Goal: Transaction & Acquisition: Purchase product/service

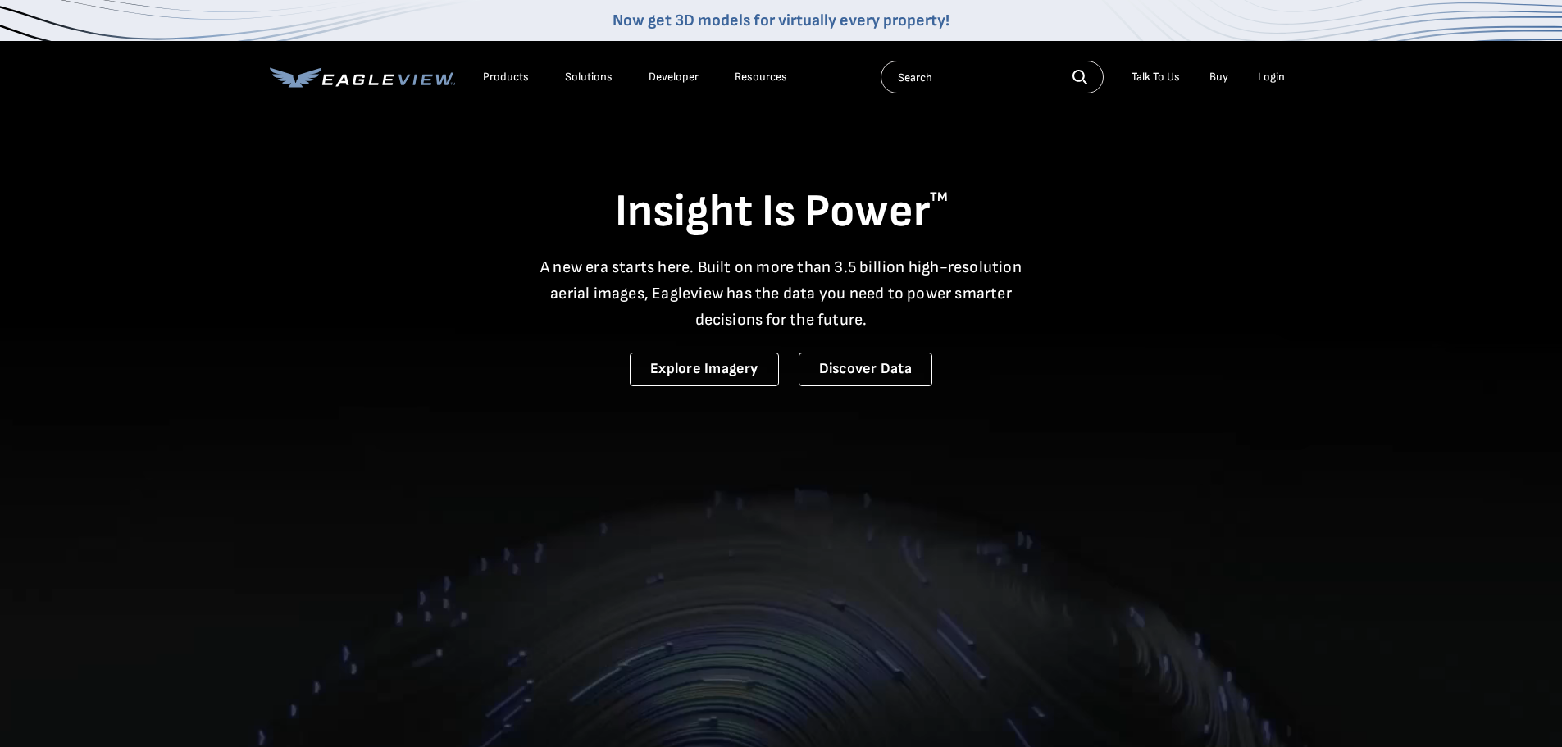
click at [1226, 77] on link "Buy" at bounding box center [1218, 77] width 19 height 15
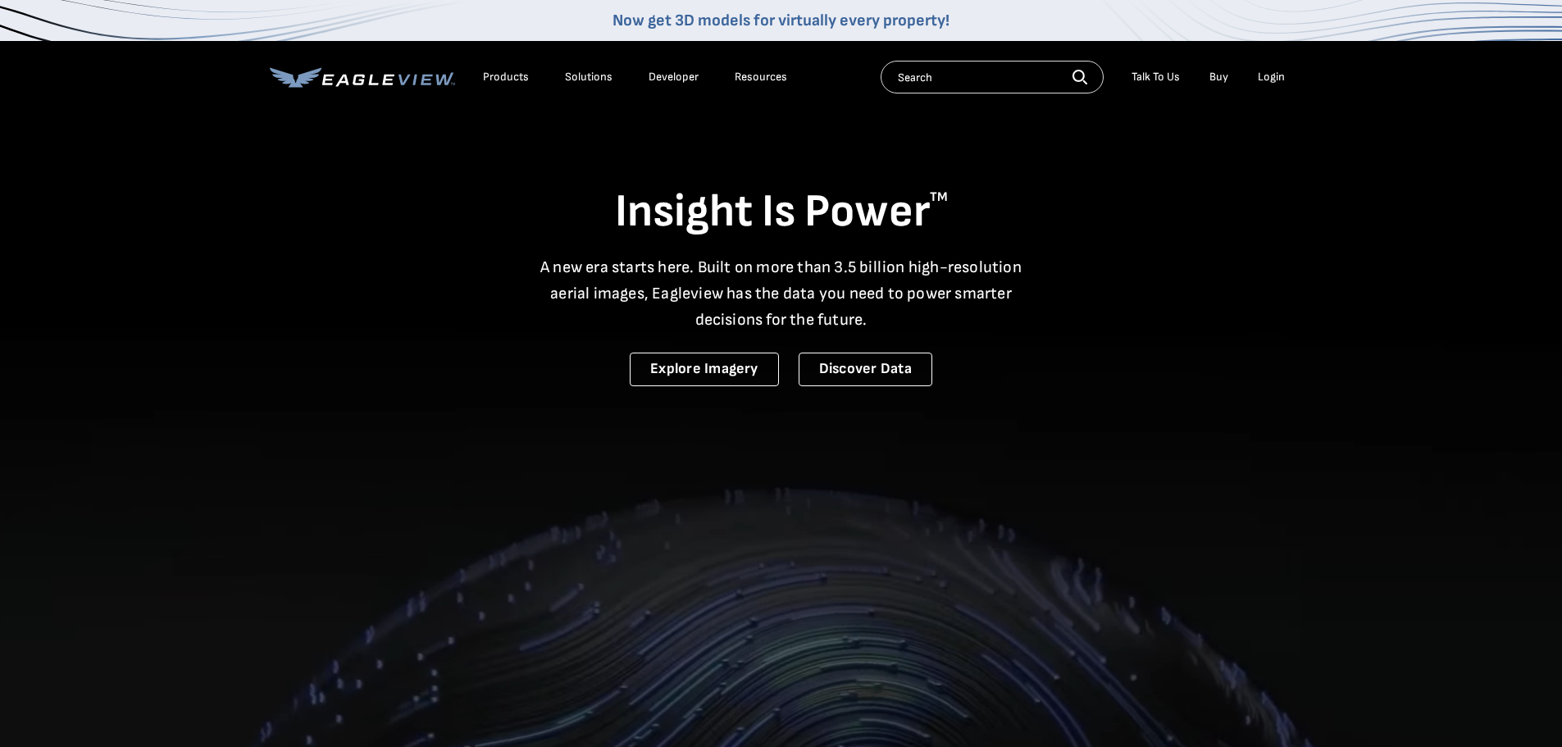
click at [1271, 84] on li "Login" at bounding box center [1270, 77] width 43 height 25
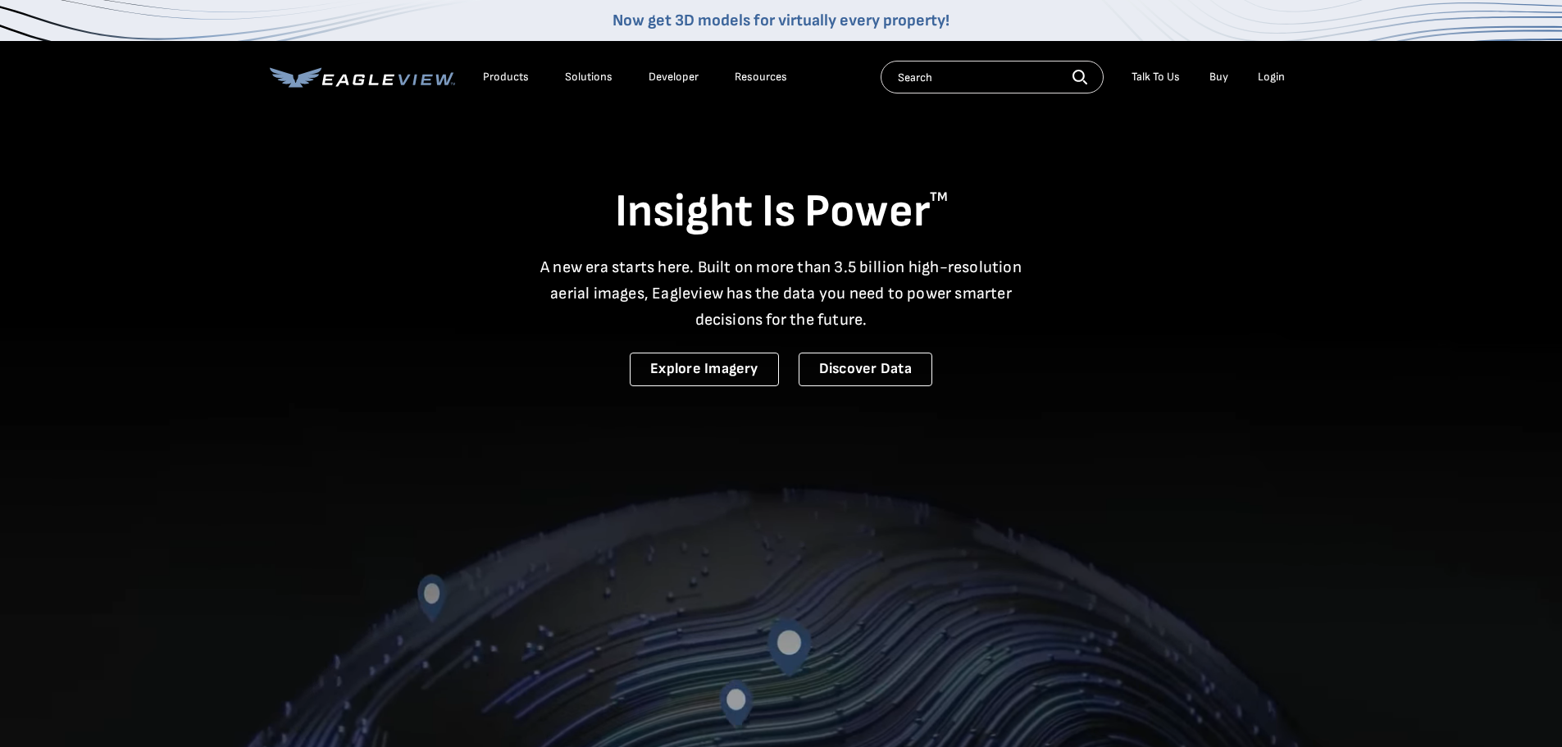
click at [1272, 80] on div "Login" at bounding box center [1270, 77] width 27 height 15
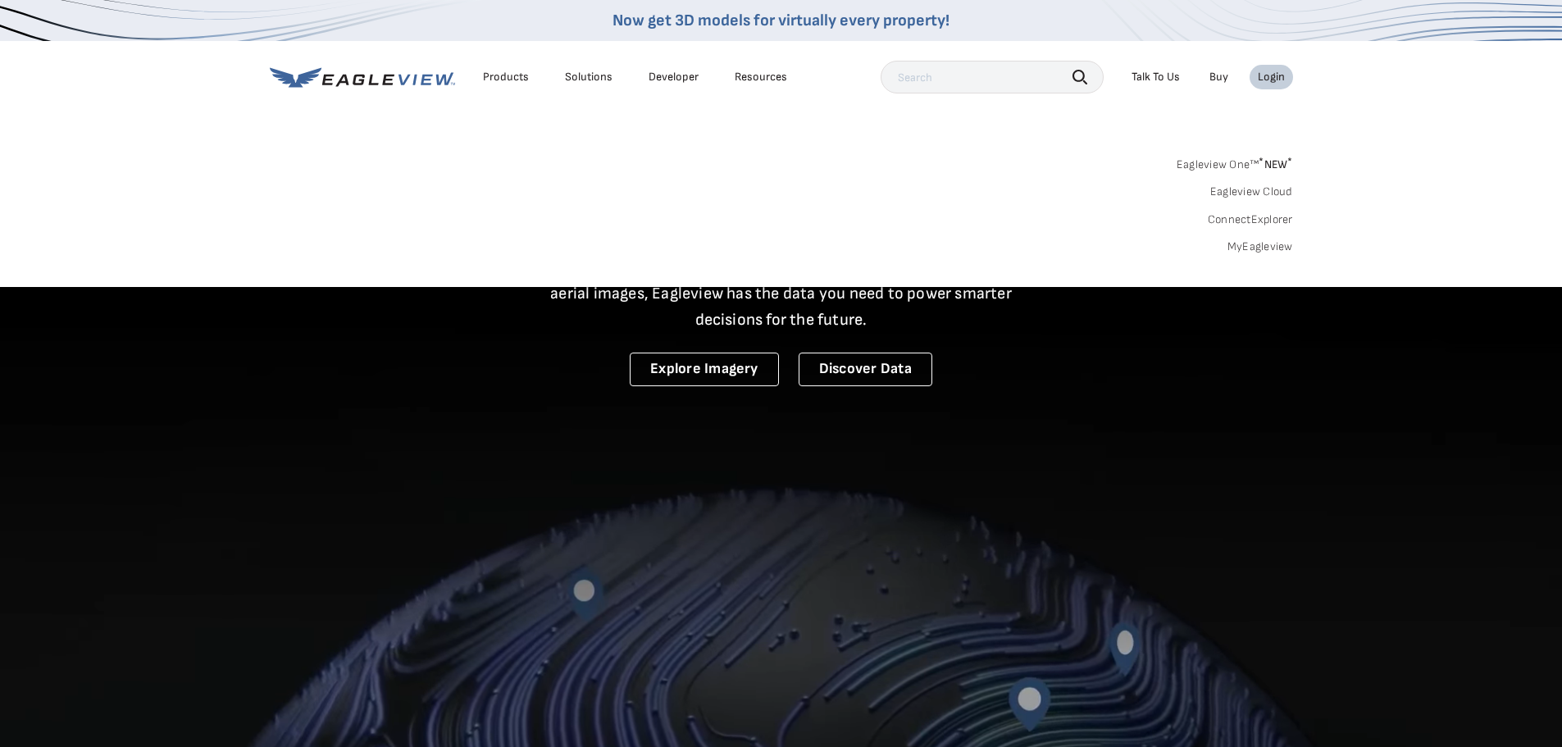
click at [1257, 243] on link "MyEagleview" at bounding box center [1260, 246] width 66 height 15
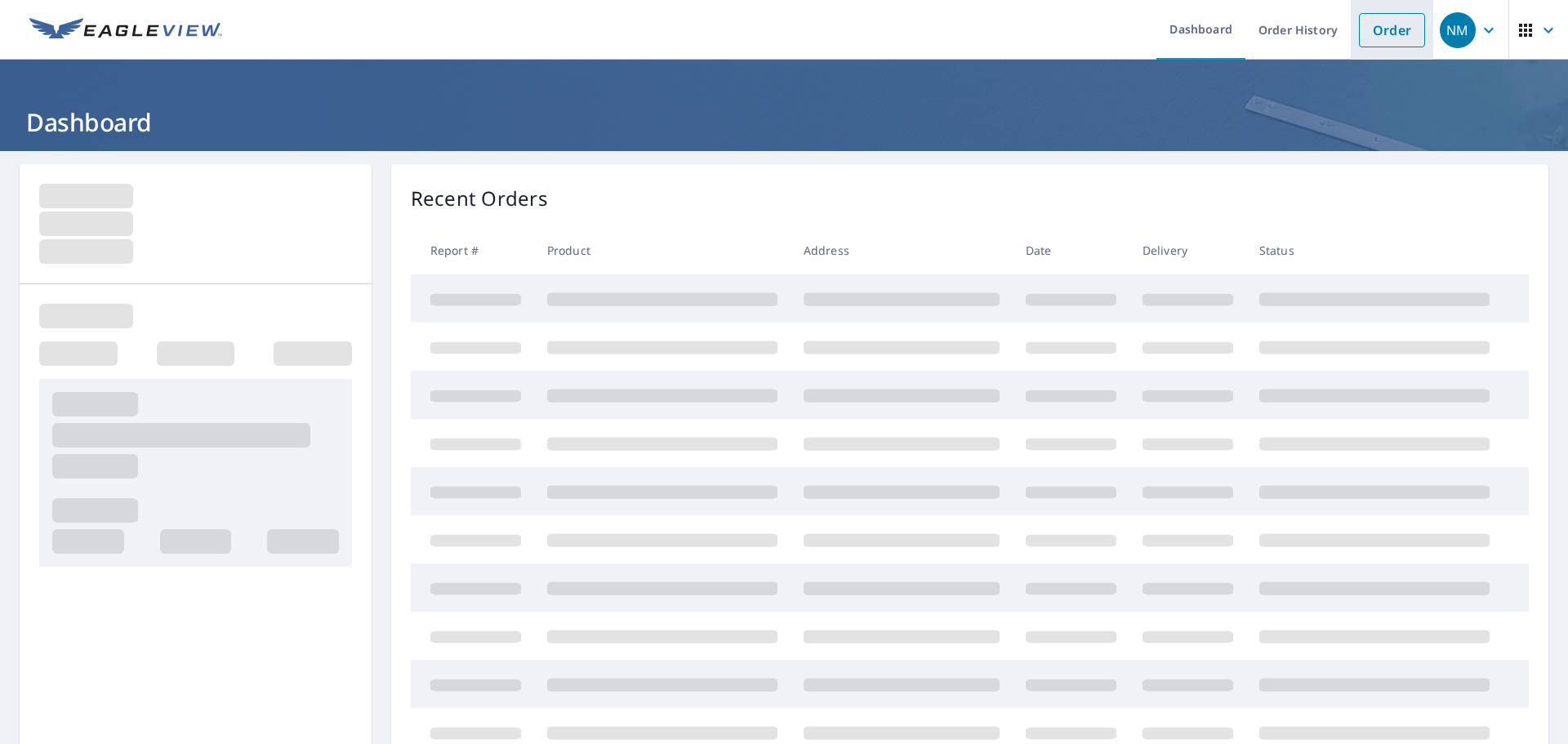
click at [1373, 35] on link "Order" at bounding box center [1392, 30] width 66 height 34
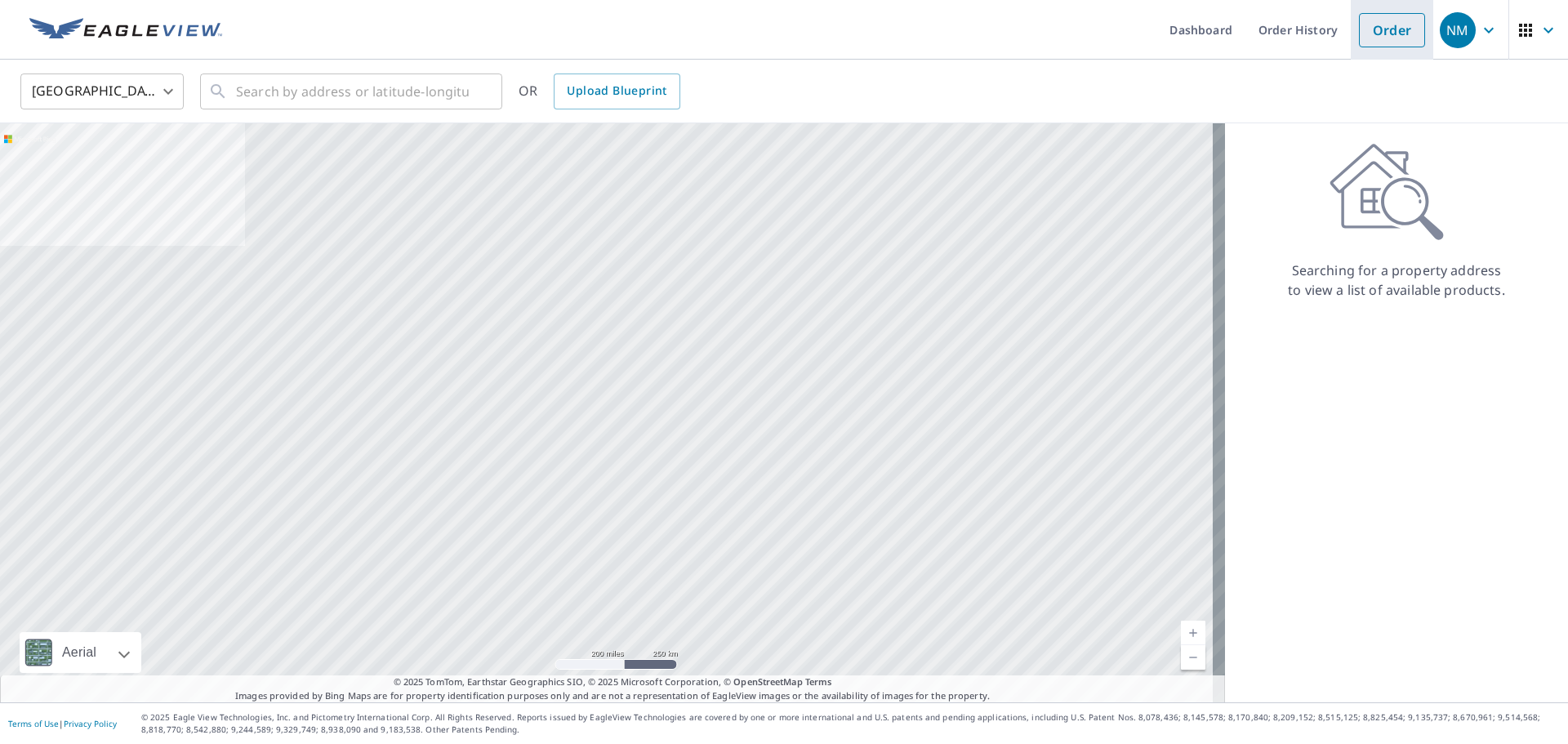
click at [1383, 48] on li "Order" at bounding box center [1392, 30] width 83 height 60
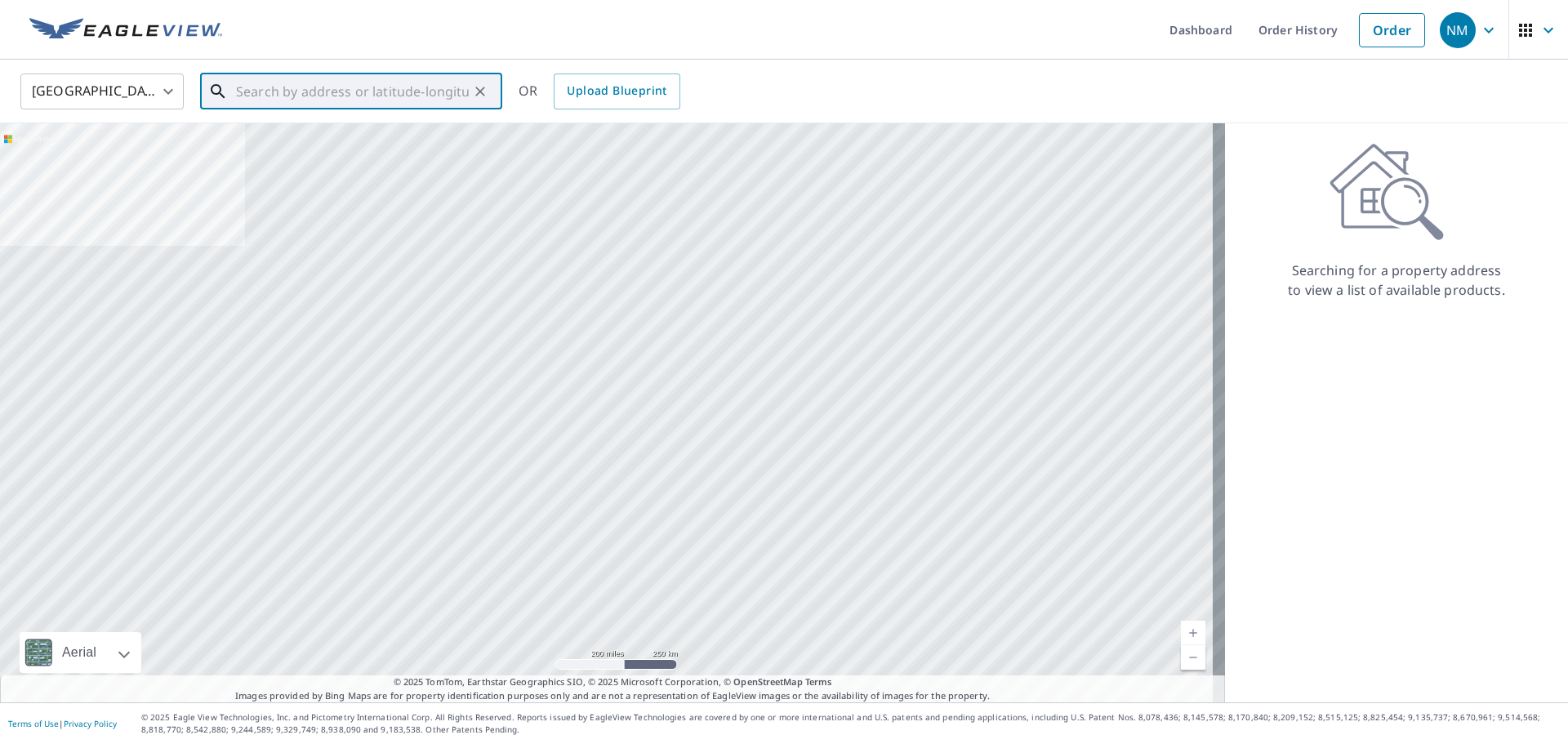
click at [371, 95] on input "text" at bounding box center [353, 92] width 233 height 46
paste input "[STREET_ADDRESS] or"
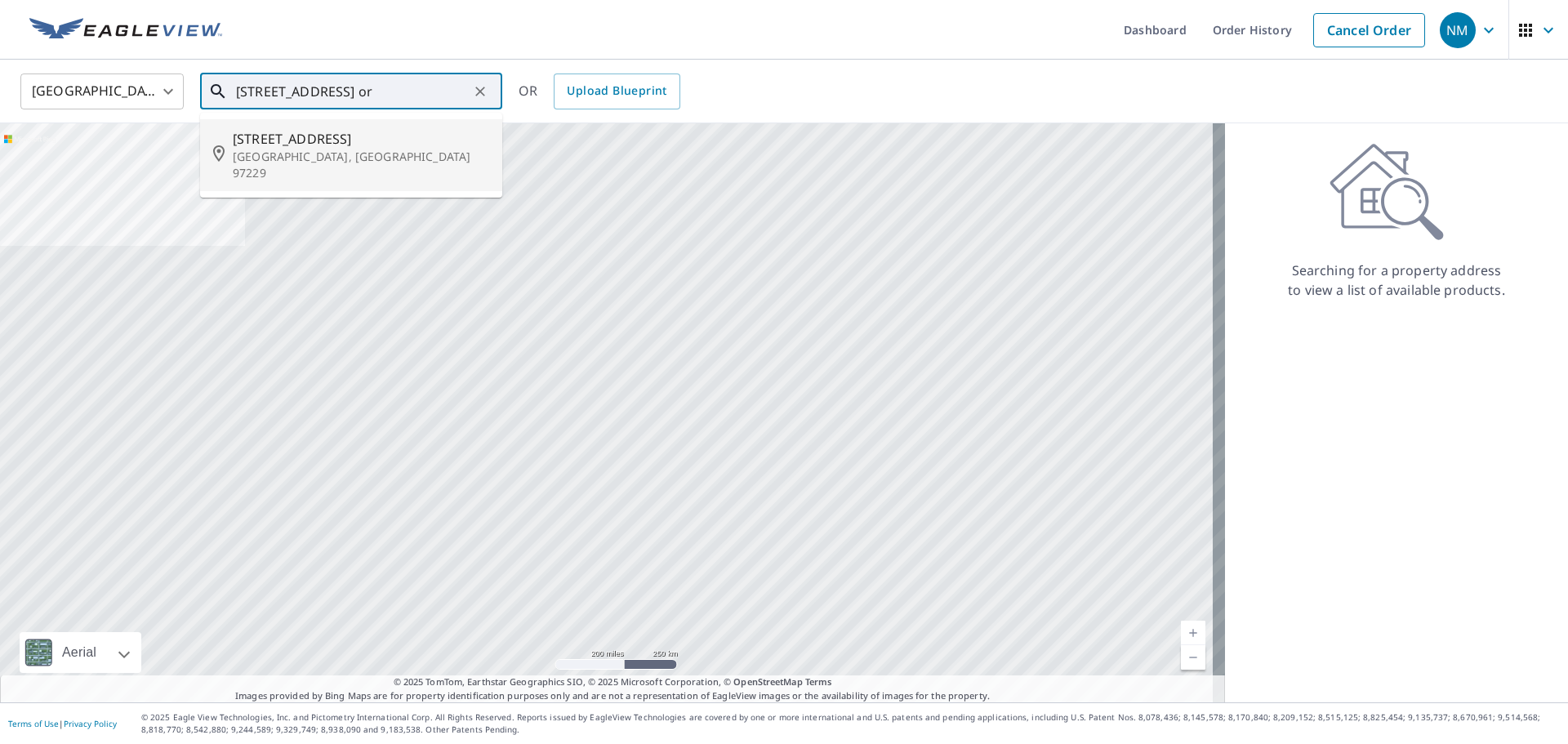
click at [376, 146] on span "[STREET_ADDRESS]" at bounding box center [361, 139] width 256 height 20
type input "[STREET_ADDRESS]"
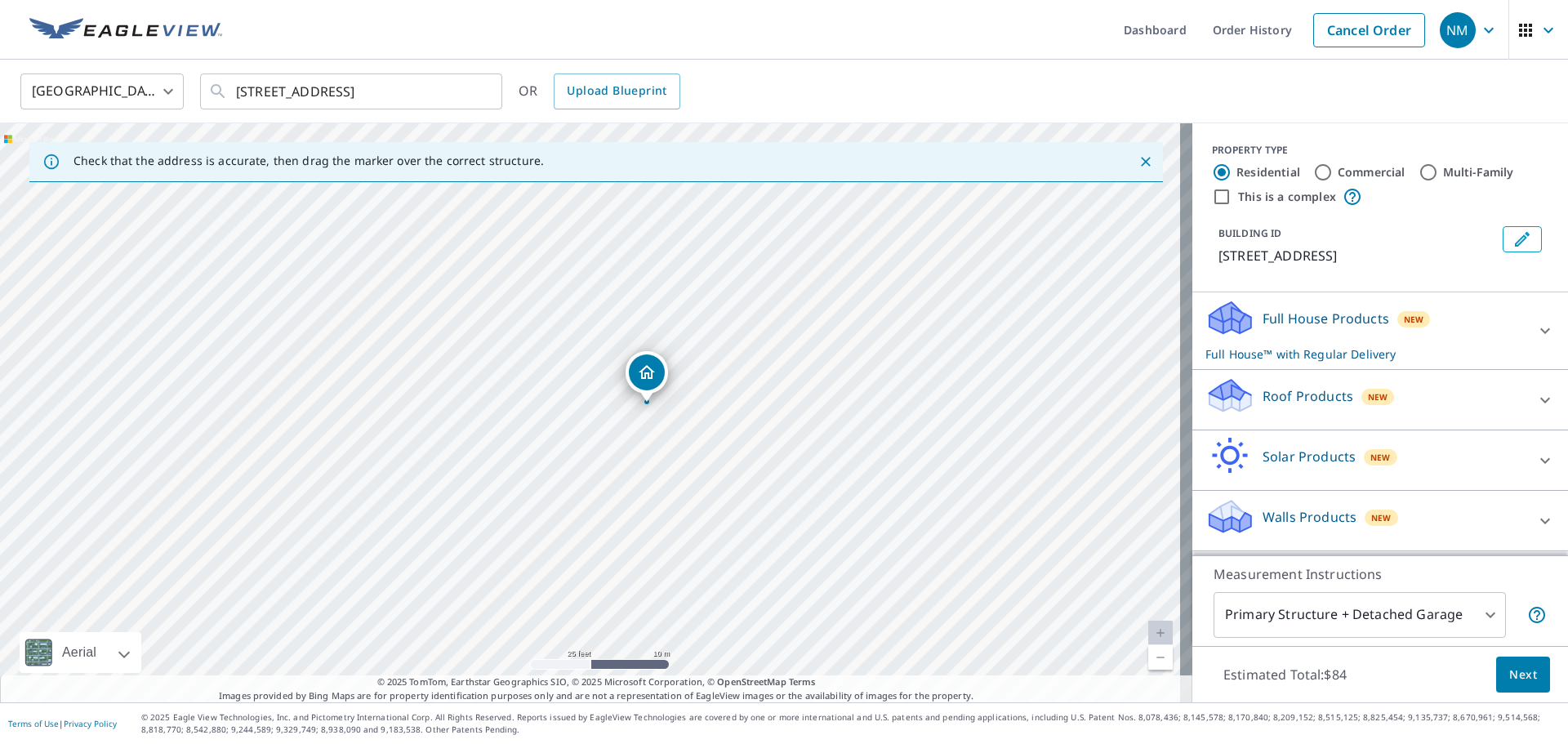
drag, startPoint x: 740, startPoint y: 442, endPoint x: 768, endPoint y: 440, distance: 28.1
click at [768, 440] on div "[STREET_ADDRESS]" at bounding box center [596, 412] width 1192 height 579
click at [1398, 396] on div "Roof Products New" at bounding box center [1365, 399] width 320 height 47
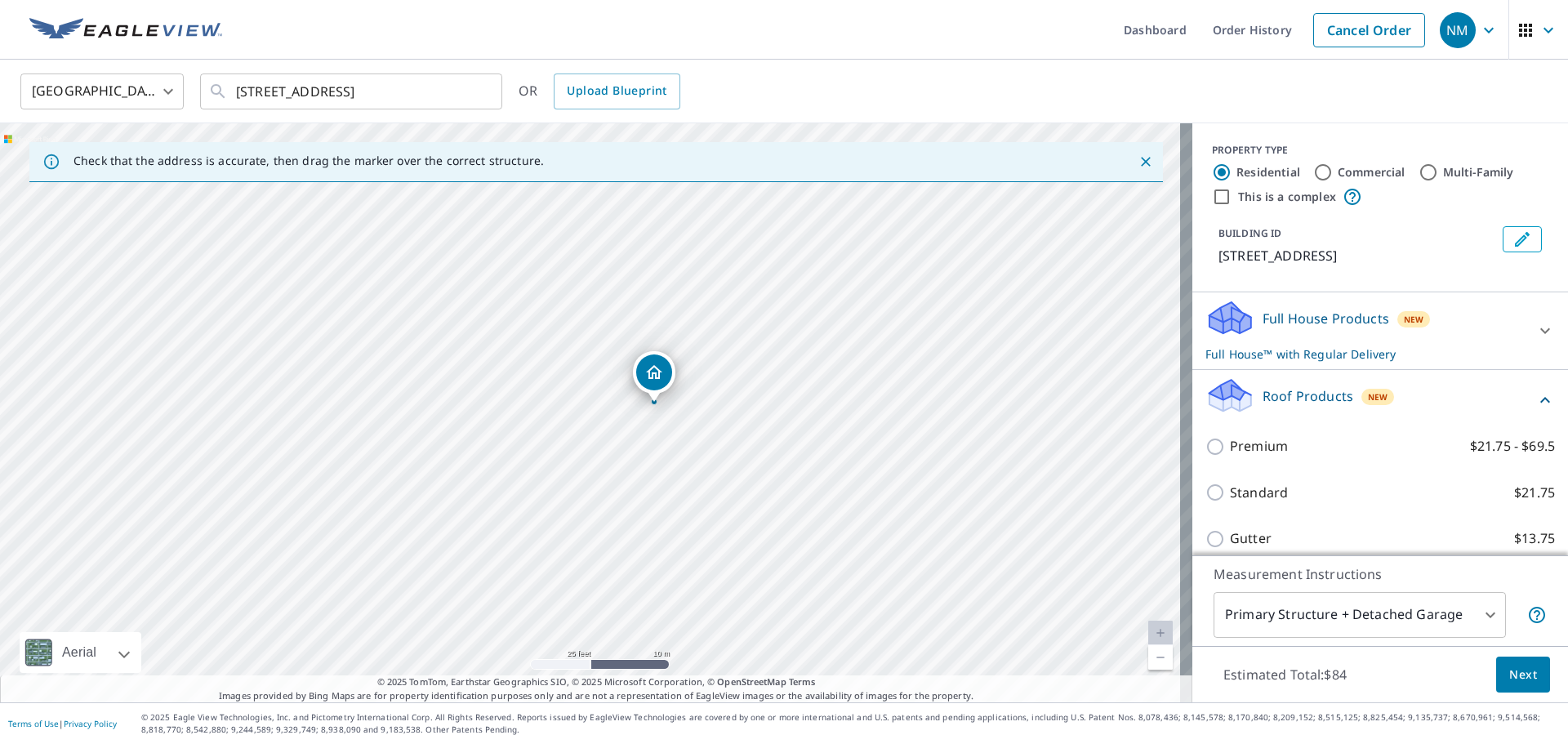
scroll to position [163, 0]
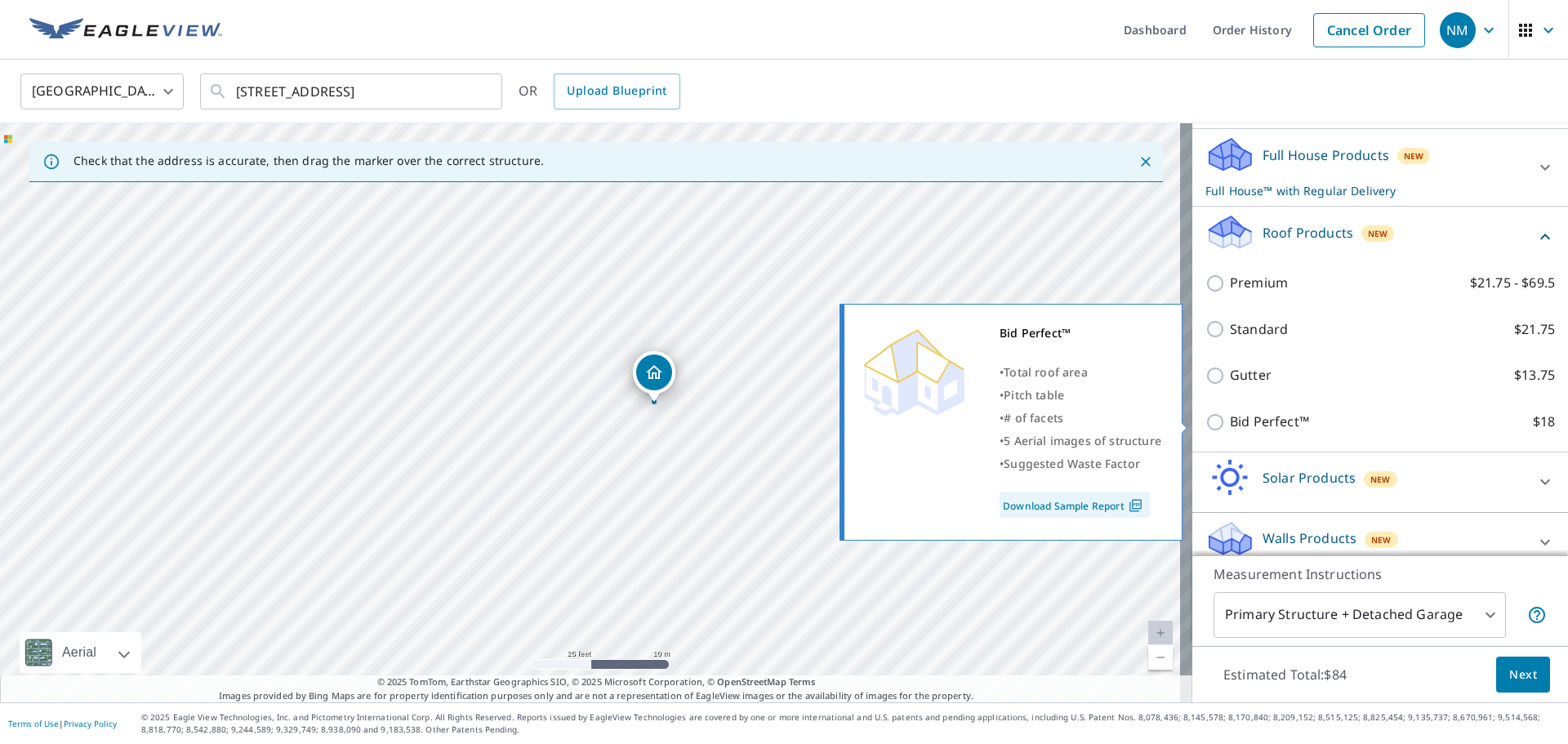
click at [1277, 425] on p "Bid Perfect™" at bounding box center [1270, 421] width 80 height 20
click at [1230, 425] on input "Bid Perfect™ $18" at bounding box center [1217, 422] width 25 height 20
checkbox input "true"
checkbox input "false"
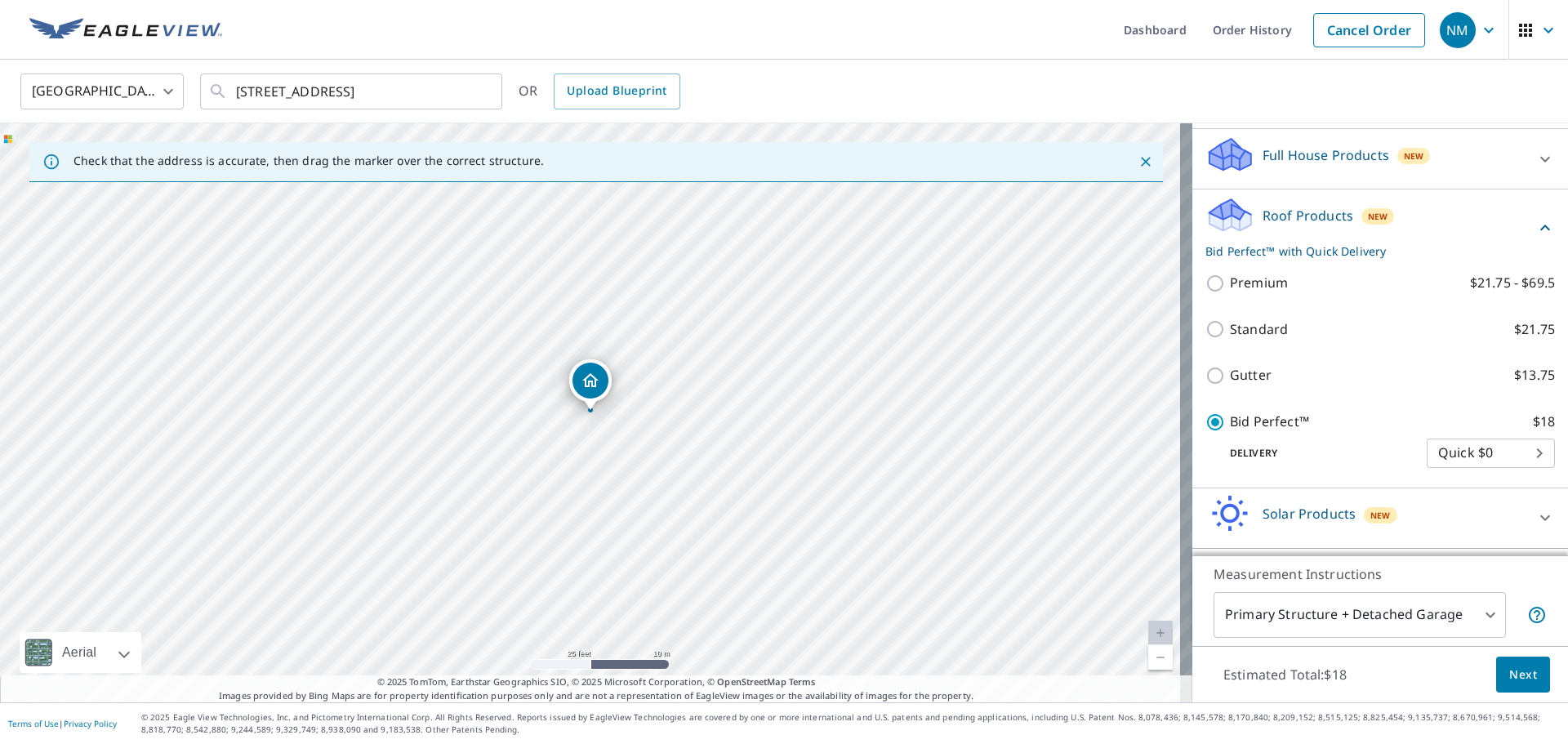
scroll to position [217, 0]
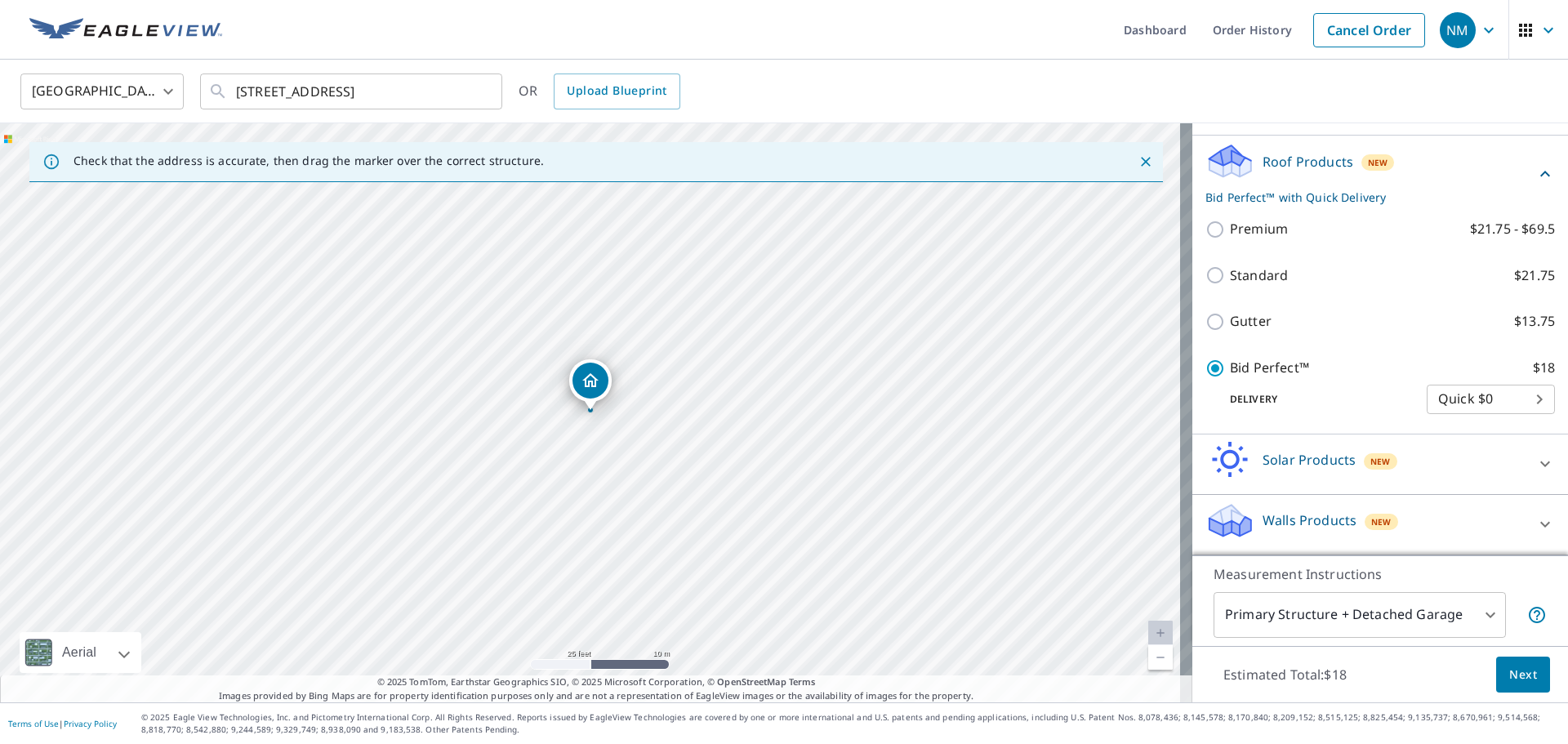
click at [1518, 666] on span "Next" at bounding box center [1523, 674] width 28 height 20
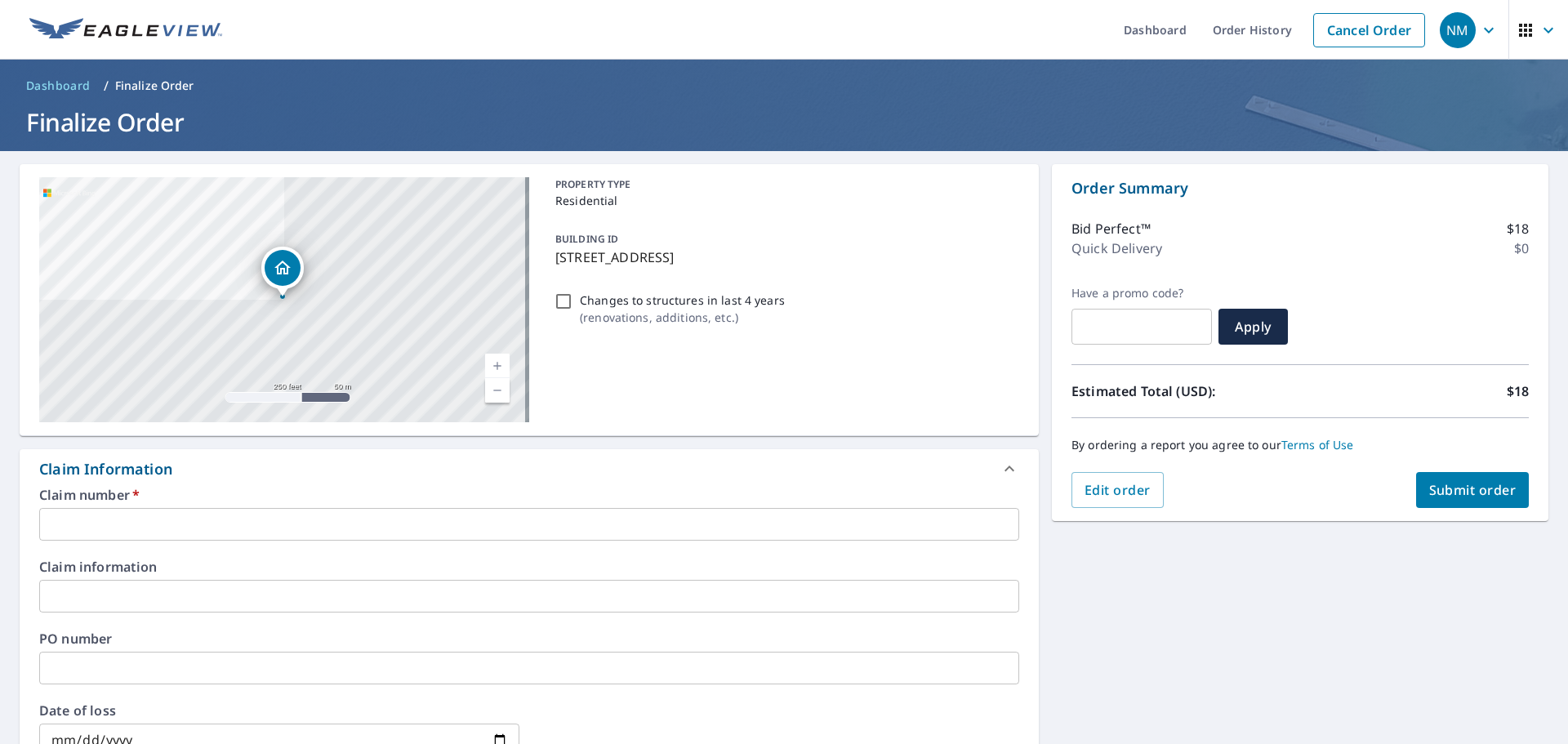
click at [221, 525] on input "text" at bounding box center [529, 524] width 980 height 33
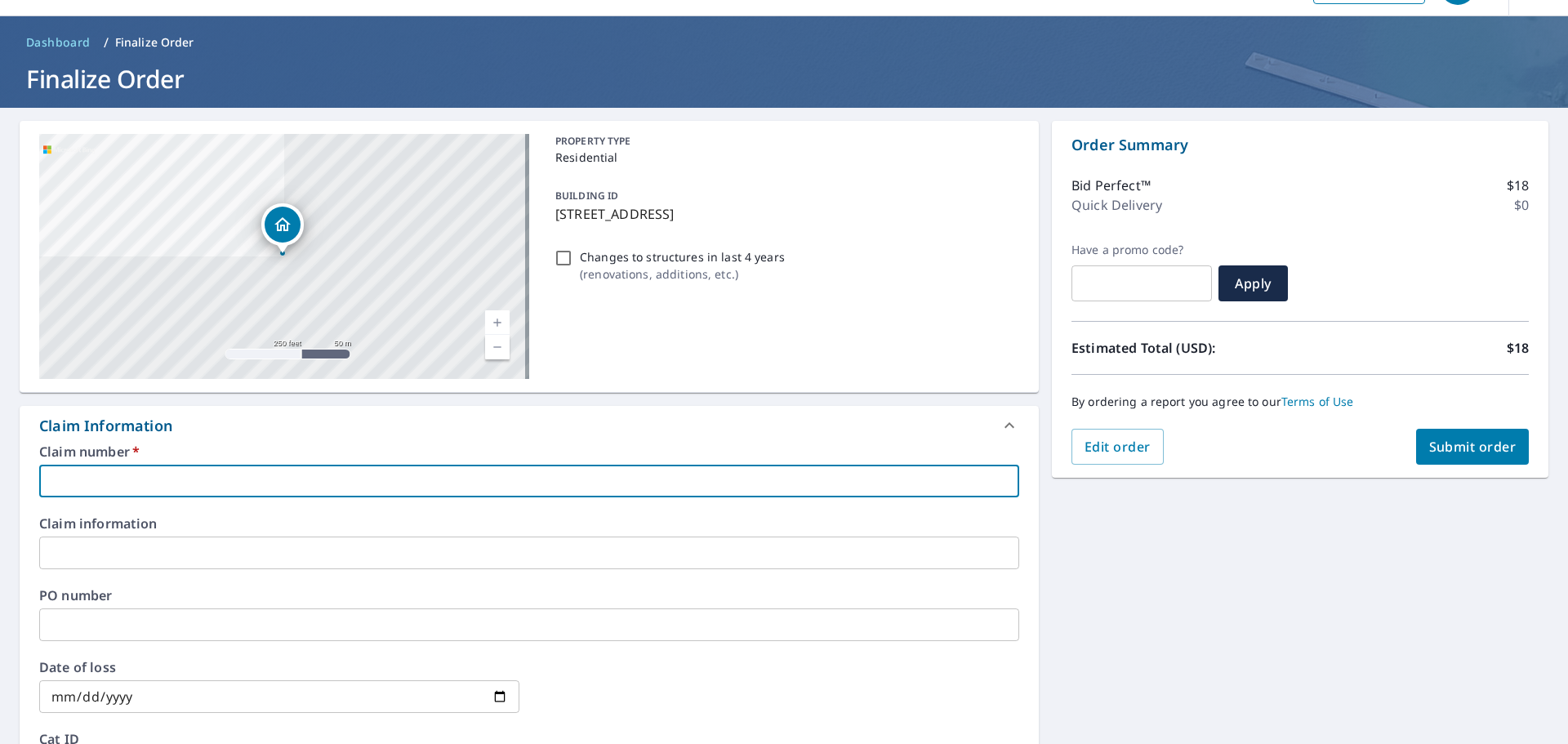
scroll to position [82, 0]
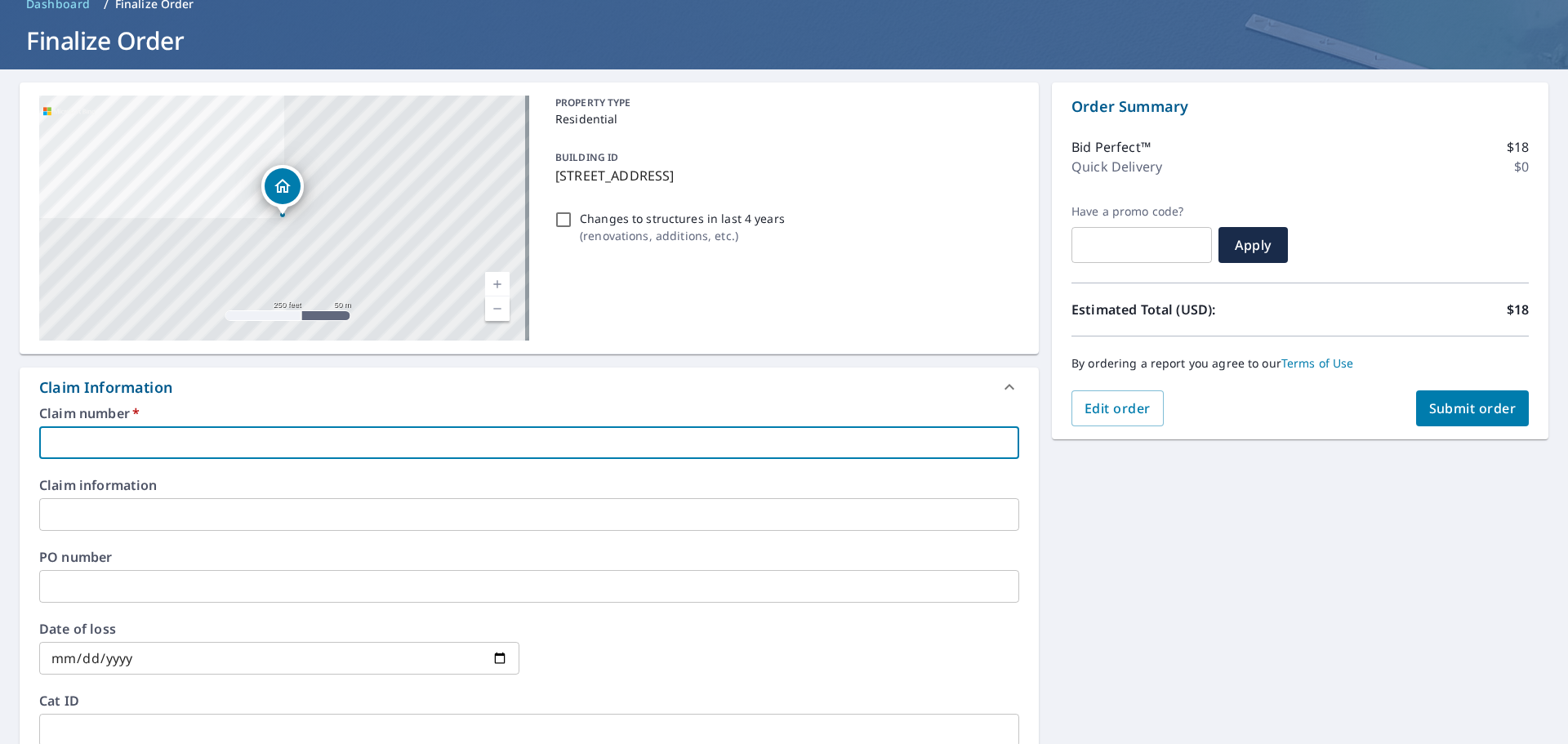
click at [314, 448] on input "text" at bounding box center [529, 442] width 980 height 33
paste input "[EMAIL_ADDRESS][PERSON_NAME][PERSON_NAME][DOMAIN_NAME]"
type input "[EMAIL_ADDRESS][PERSON_NAME][PERSON_NAME][DOMAIN_NAME]"
checkbox input "true"
drag, startPoint x: 295, startPoint y: 448, endPoint x: -20, endPoint y: 460, distance: 315.2
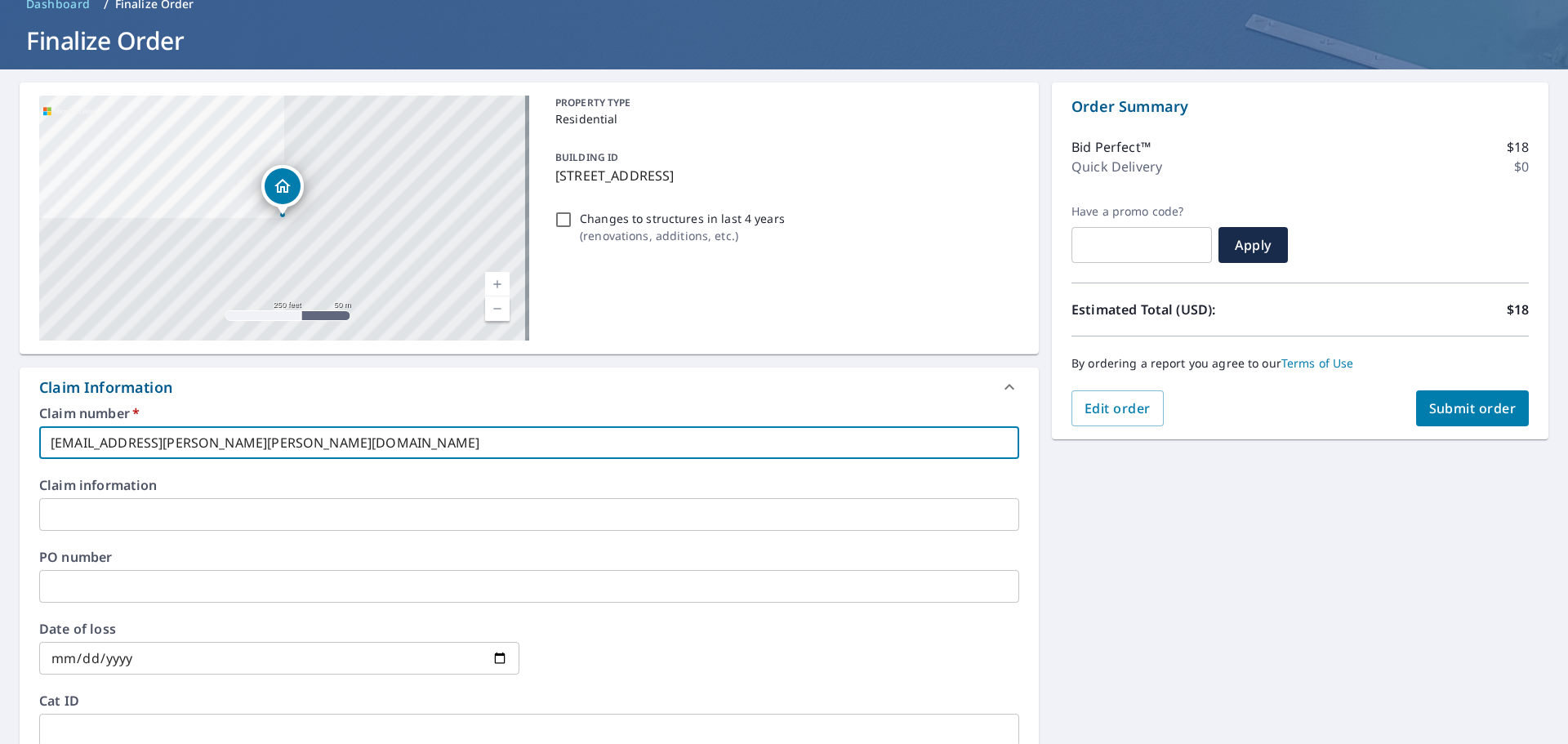
click at [0, 460] on html "NM NM Dashboard Order History Cancel Order NM Dashboard / Finalize Order Finali…" at bounding box center [784, 372] width 1568 height 744
checkbox input "true"
type input "P"
checkbox input "true"
type input "PD"
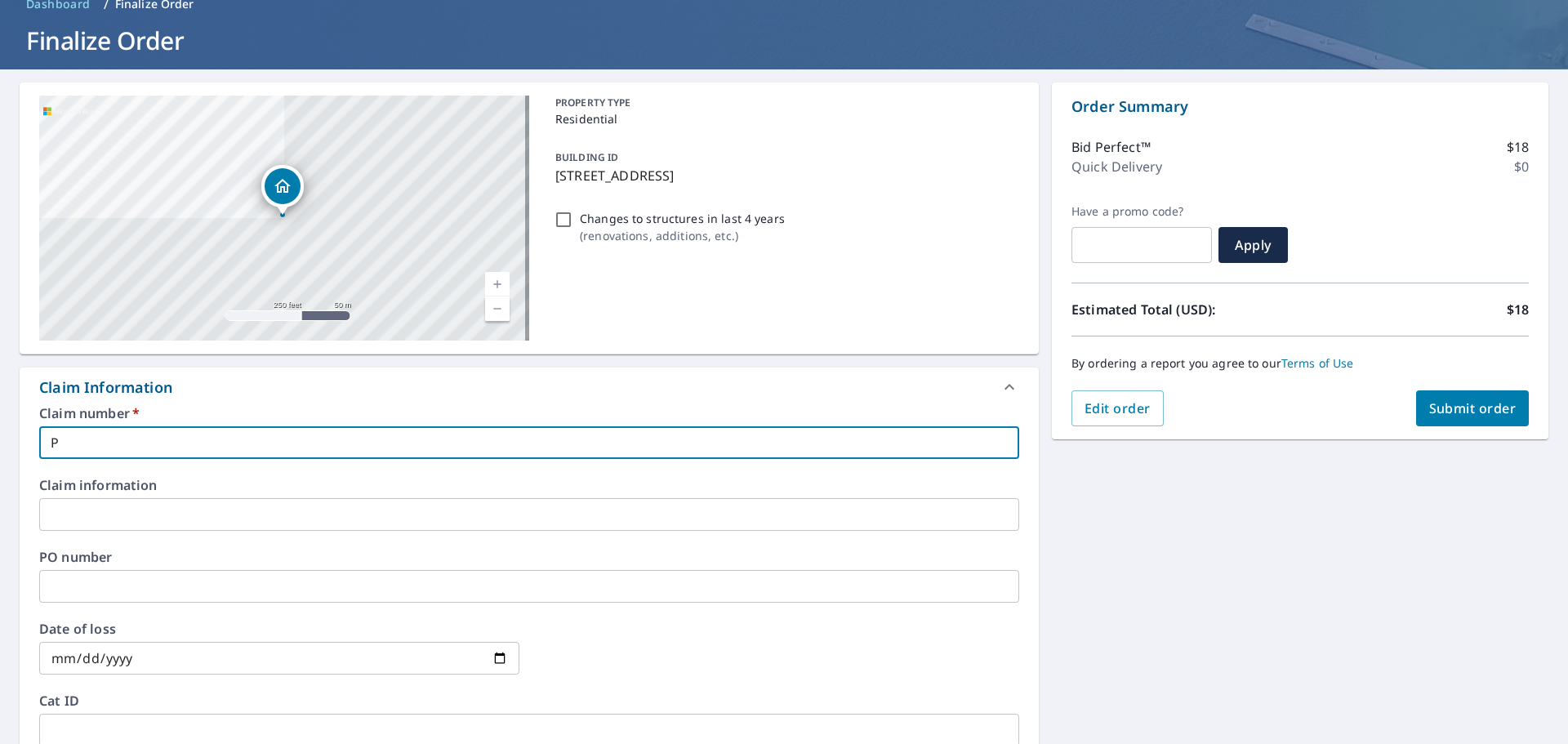
checkbox input "true"
type input "PDX"
checkbox input "true"
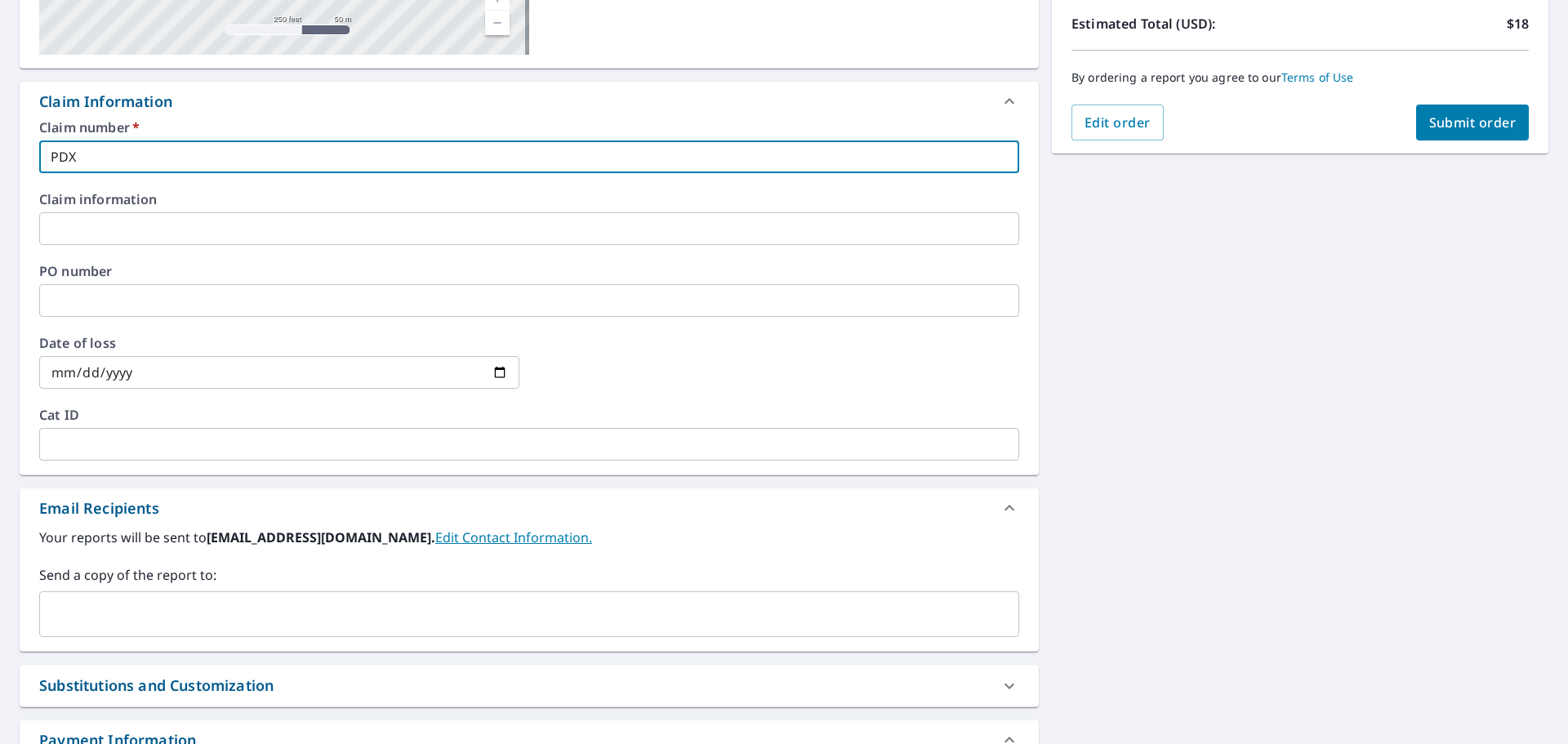
scroll to position [408, 0]
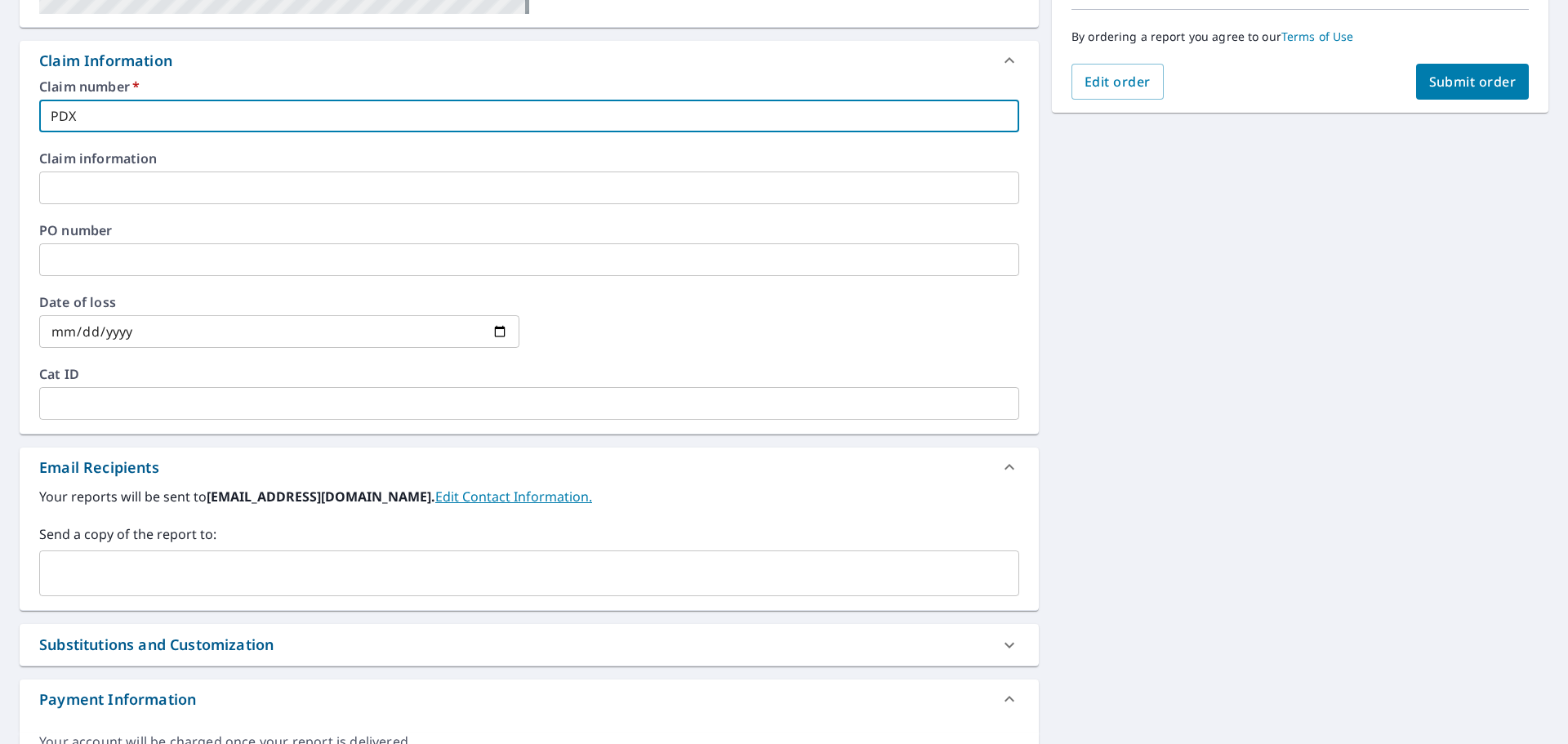
click at [224, 552] on div "​" at bounding box center [529, 573] width 980 height 46
type input "PDX"
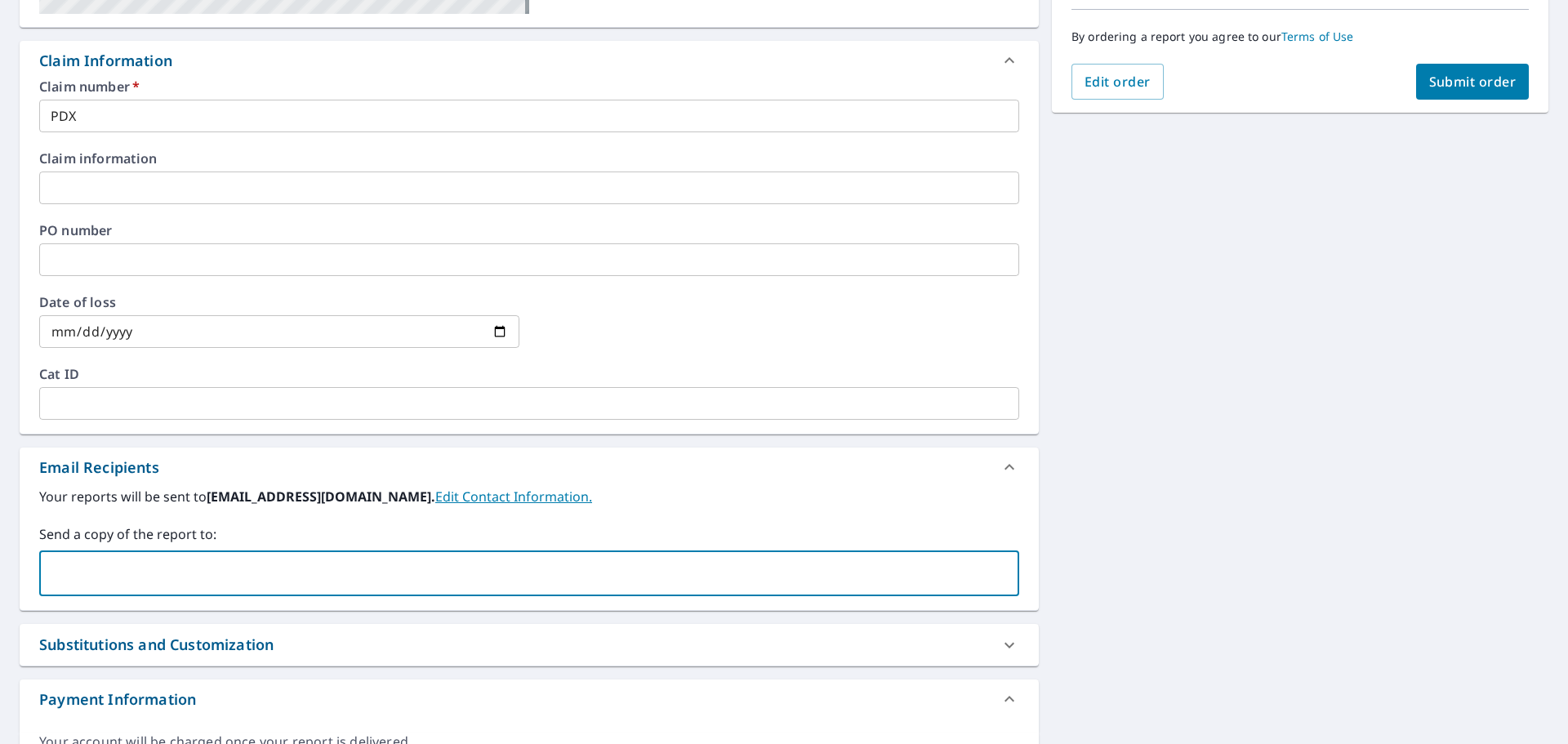
paste input "[EMAIL_ADDRESS][PERSON_NAME][PERSON_NAME][DOMAIN_NAME]"
type input "[EMAIL_ADDRESS][PERSON_NAME][PERSON_NAME][DOMAIN_NAME]"
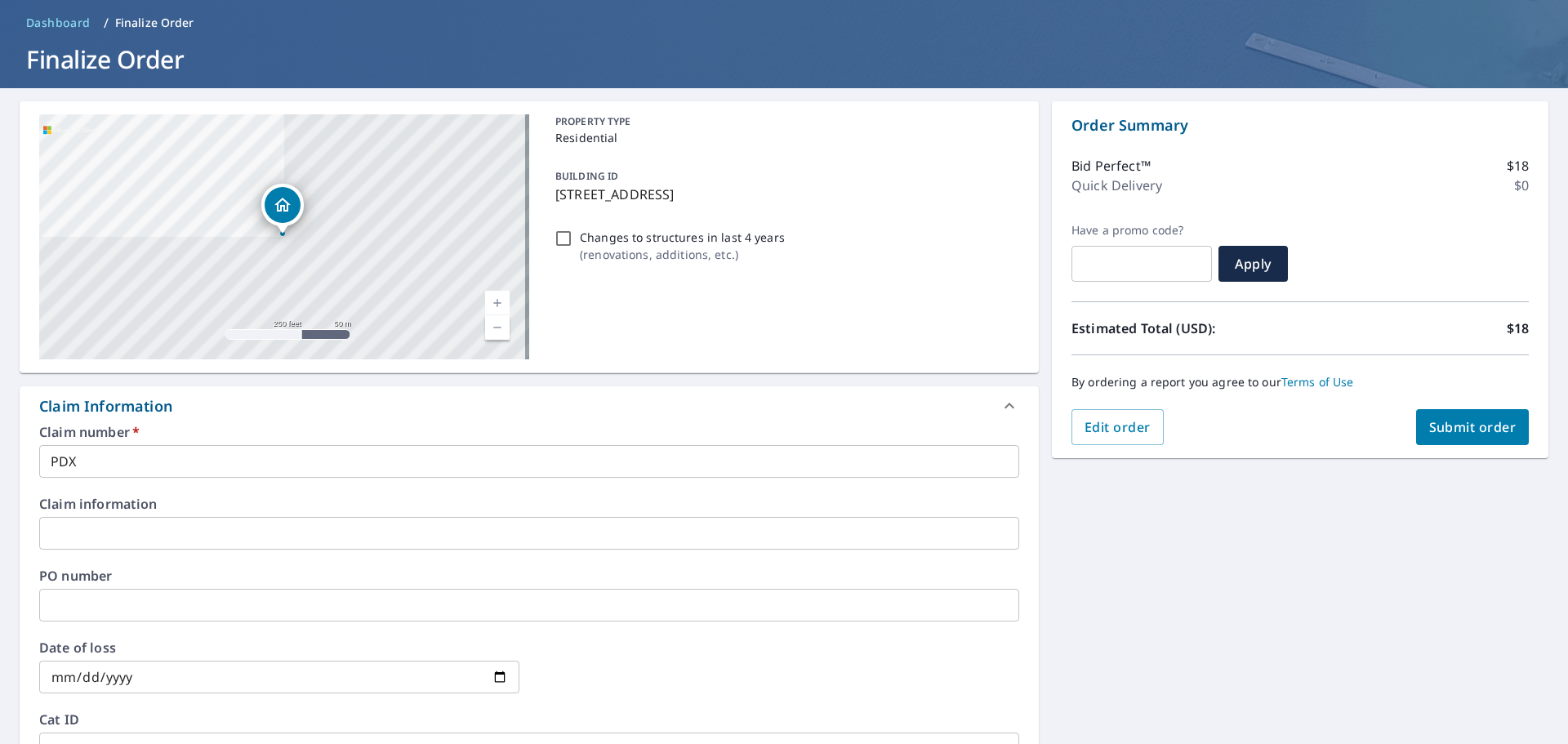
scroll to position [0, 0]
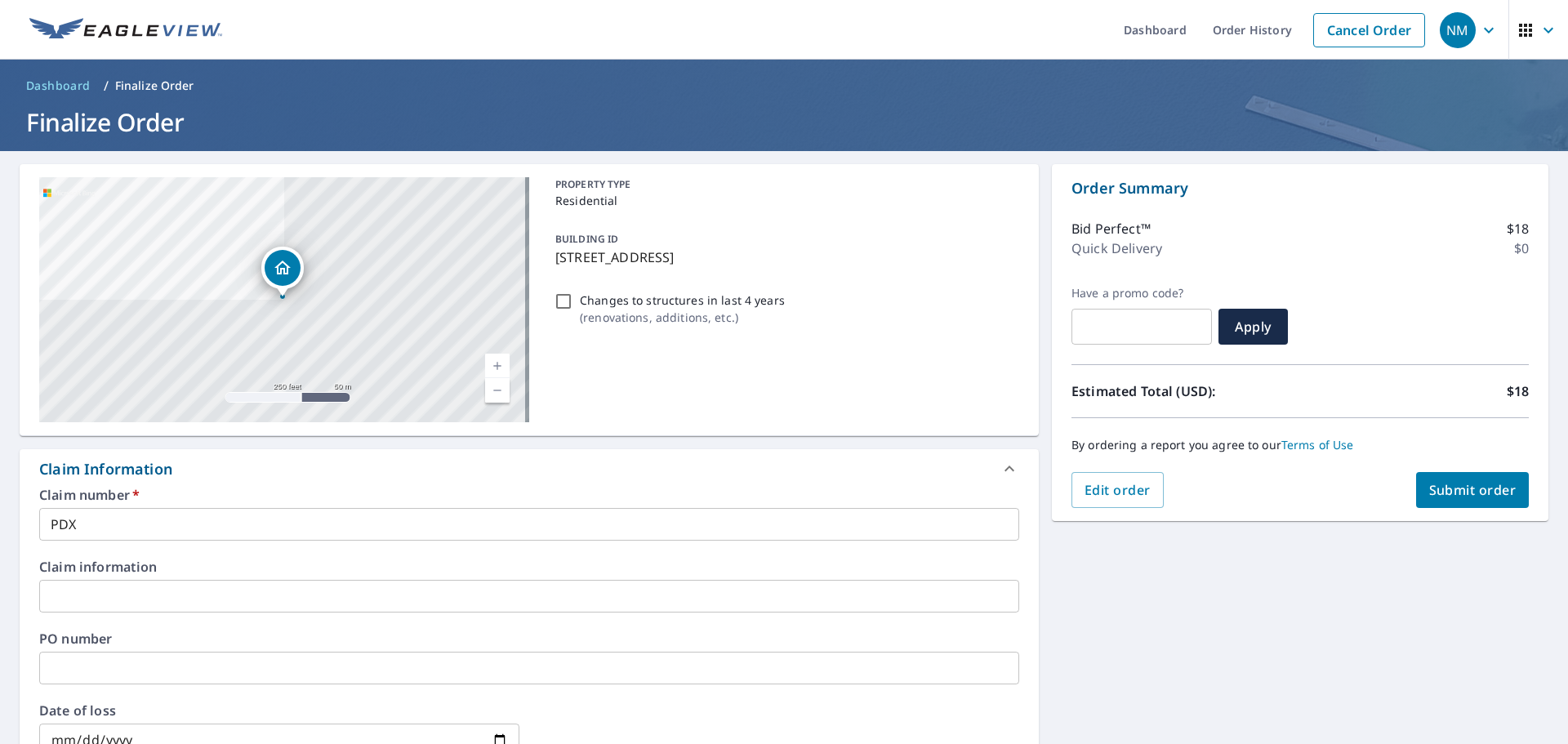
click at [1460, 483] on span "Submit order" at bounding box center [1473, 490] width 88 height 18
checkbox input "true"
